Goal: Information Seeking & Learning: Learn about a topic

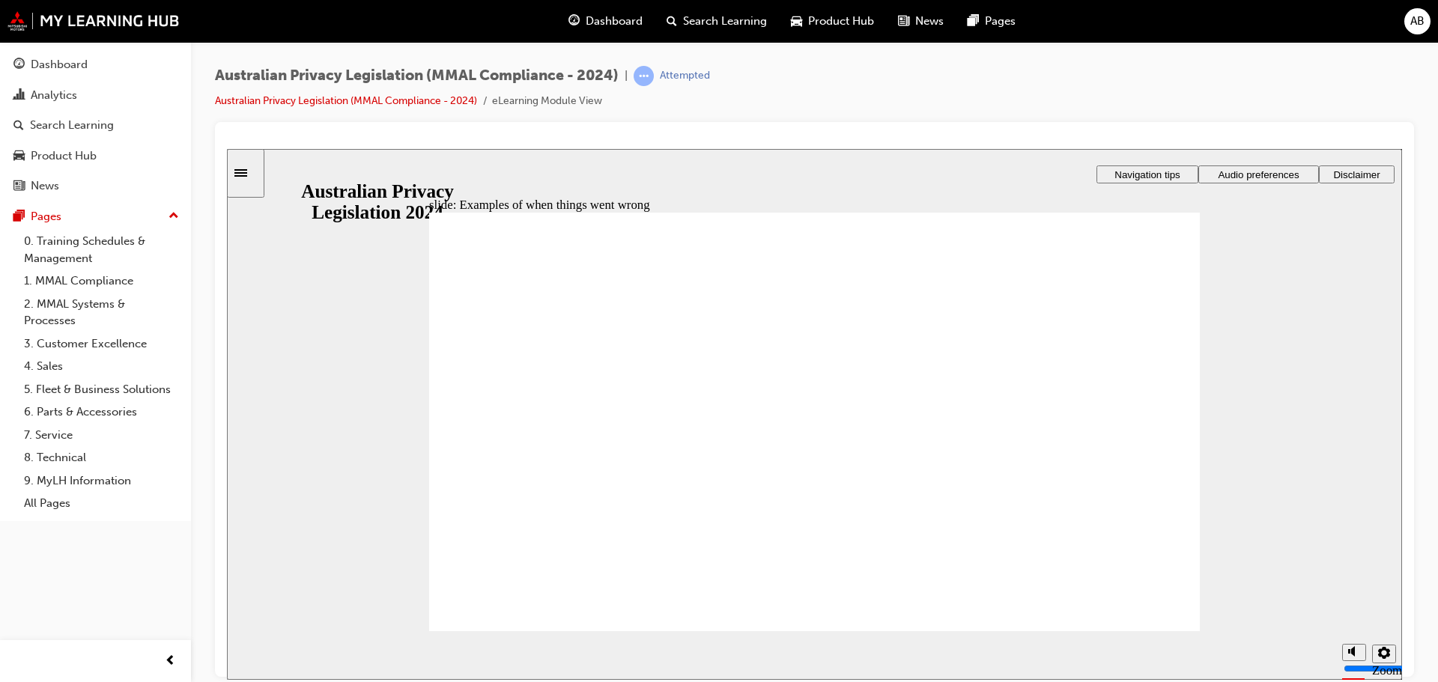
radio input "true"
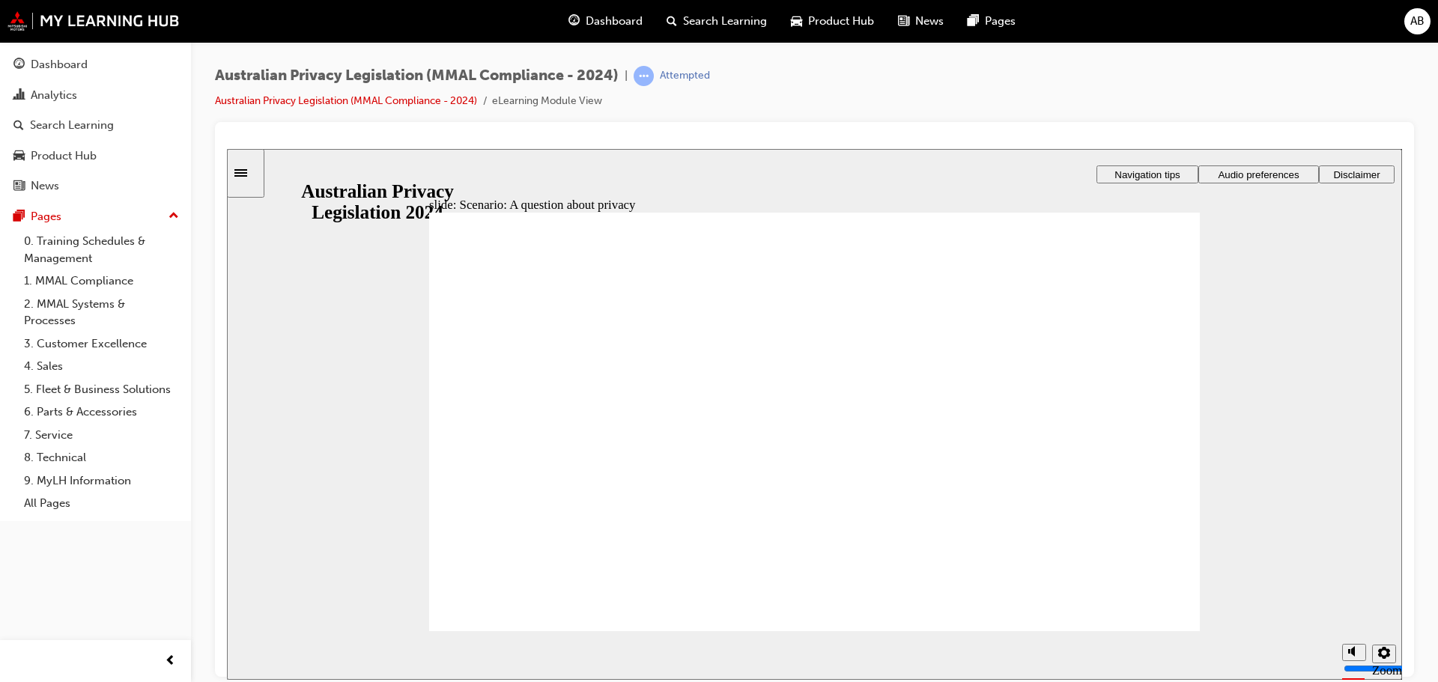
radio input "true"
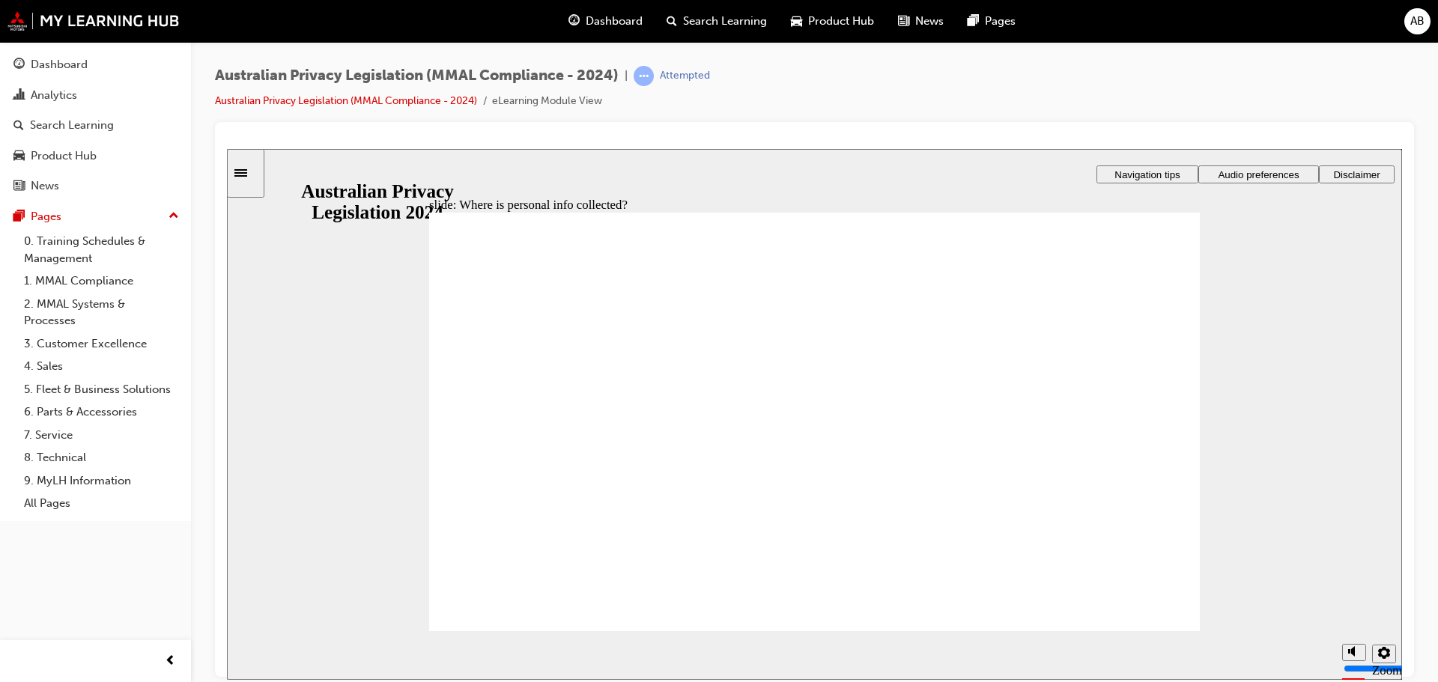
drag, startPoint x: 828, startPoint y: 406, endPoint x: 1023, endPoint y: 500, distance: 216.1
drag, startPoint x: 861, startPoint y: 392, endPoint x: 1069, endPoint y: 484, distance: 227.0
drag, startPoint x: 1015, startPoint y: 488, endPoint x: 612, endPoint y: 476, distance: 403.2
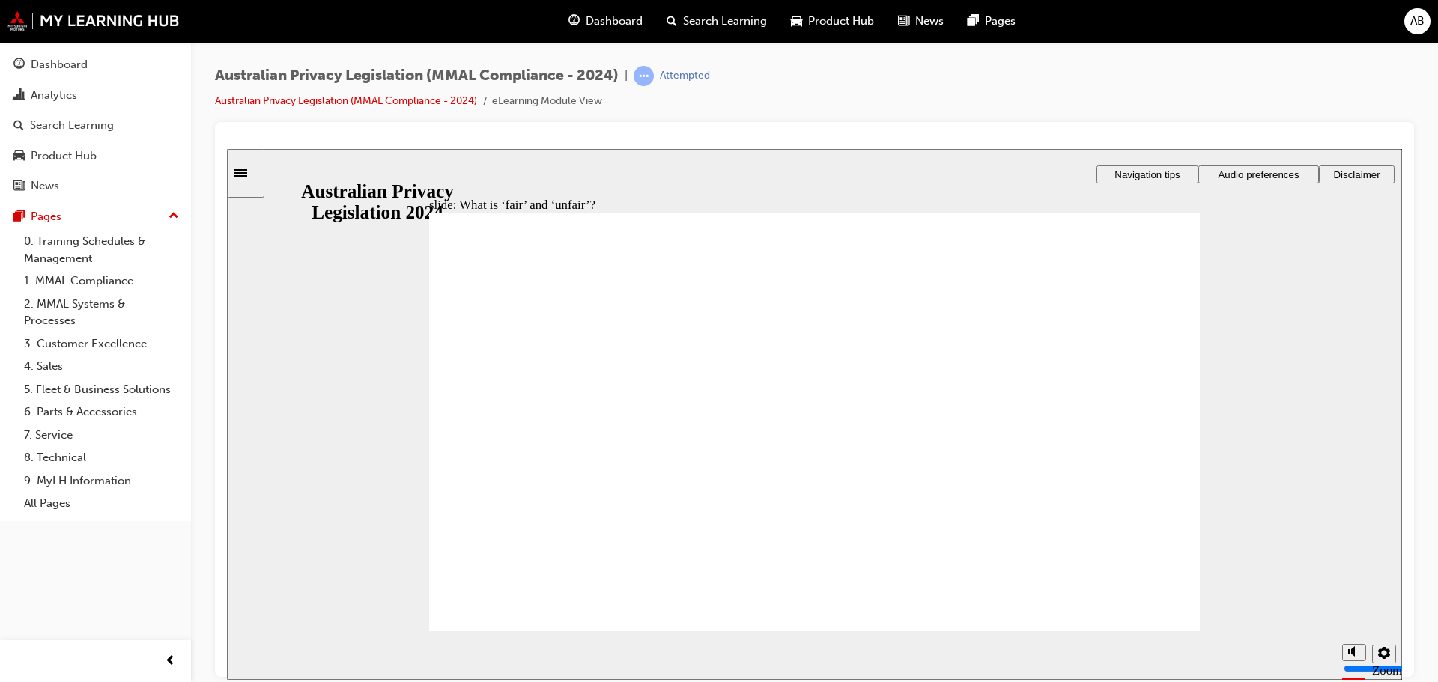
drag, startPoint x: 790, startPoint y: 385, endPoint x: 574, endPoint y: 469, distance: 232.2
drag, startPoint x: 623, startPoint y: 471, endPoint x: 1037, endPoint y: 475, distance: 413.5
drag, startPoint x: 805, startPoint y: 391, endPoint x: 1016, endPoint y: 464, distance: 222.7
drag, startPoint x: 823, startPoint y: 388, endPoint x: 1003, endPoint y: 487, distance: 205.2
drag, startPoint x: 1034, startPoint y: 464, endPoint x: 620, endPoint y: 465, distance: 414.3
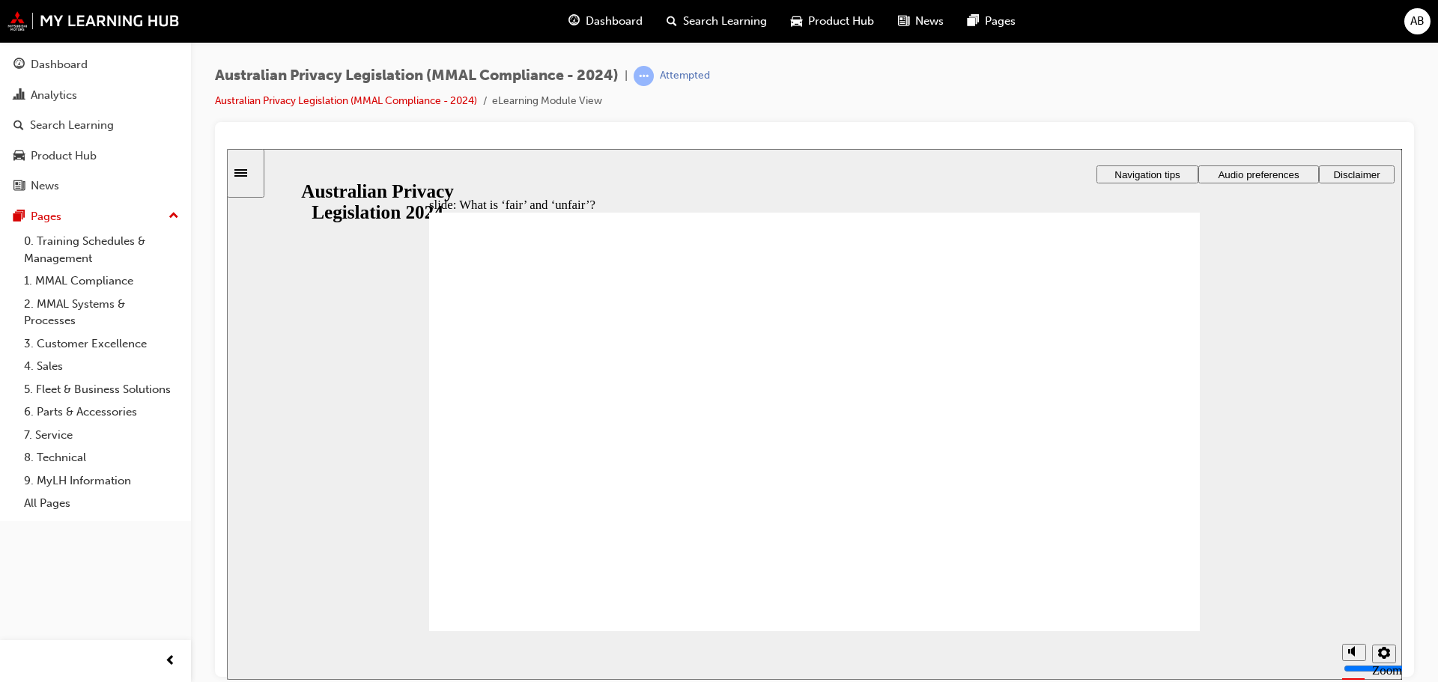
drag, startPoint x: 847, startPoint y: 372, endPoint x: 1066, endPoint y: 465, distance: 237.7
drag, startPoint x: 1020, startPoint y: 467, endPoint x: 584, endPoint y: 477, distance: 435.4
drag, startPoint x: 768, startPoint y: 366, endPoint x: 1003, endPoint y: 438, distance: 246.0
